Goal: Transaction & Acquisition: Purchase product/service

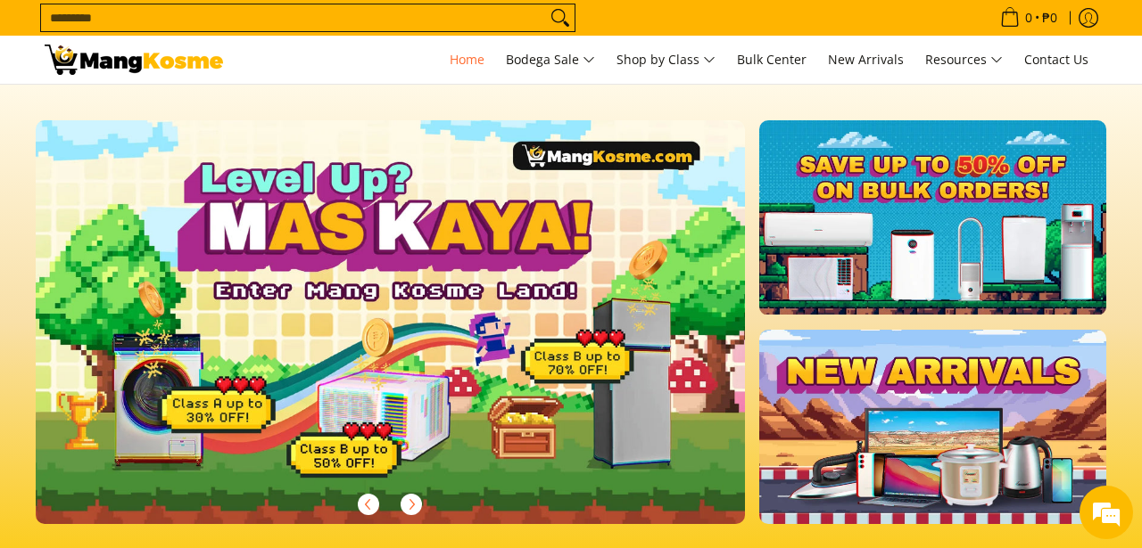
click at [770, 63] on span "Bulk Center" at bounding box center [772, 59] width 70 height 17
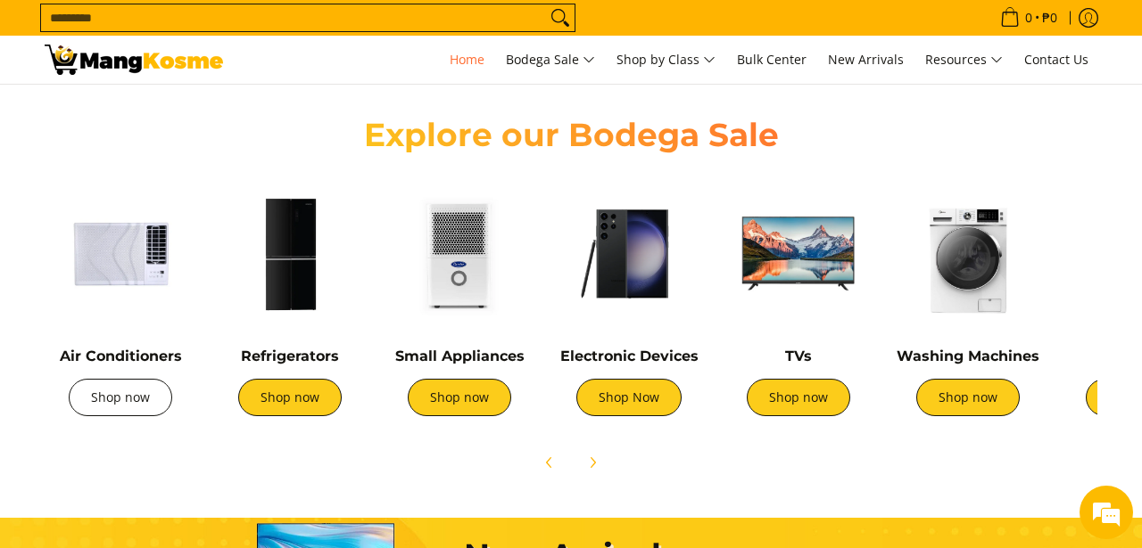
click at [124, 379] on link "Shop now" at bounding box center [120, 397] width 103 height 37
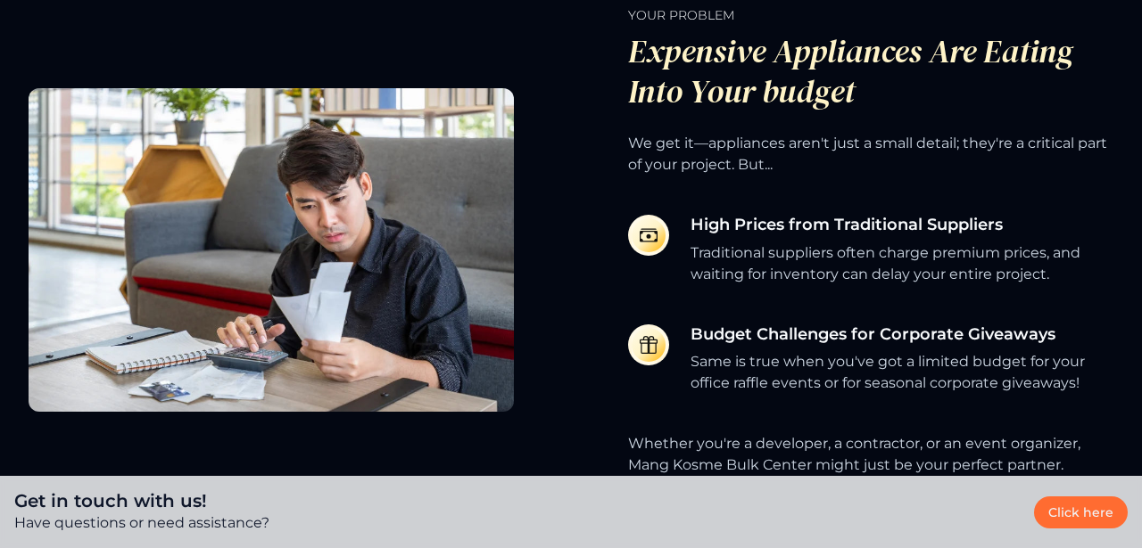
scroll to position [618, 0]
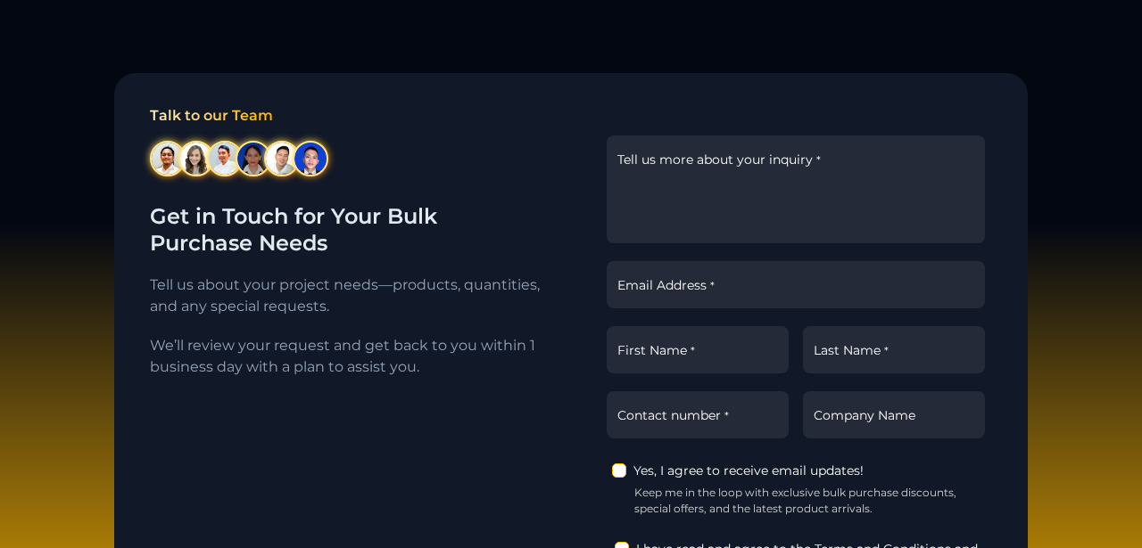
scroll to position [0, 0]
